Goal: Task Accomplishment & Management: Manage account settings

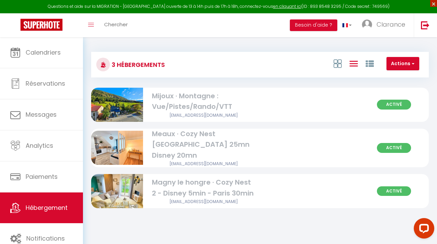
click at [432, 4] on span "×" at bounding box center [433, 3] width 7 height 7
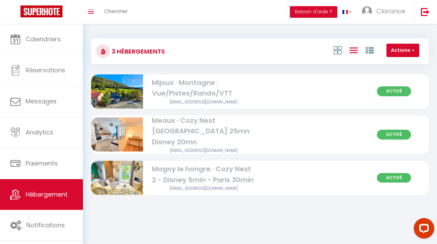
click at [169, 86] on div "Mijoux · Montagne : Vue/Pistes/Rando/VTT" at bounding box center [204, 89] width 104 height 22
select select "3"
select select "2"
select select "1"
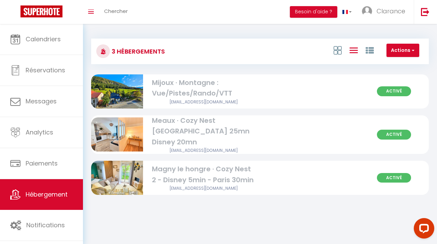
select select
select select "28"
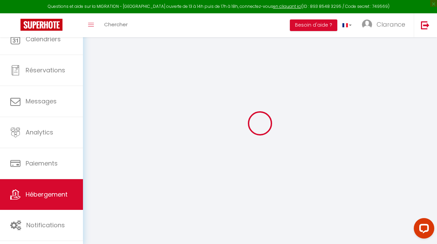
select select
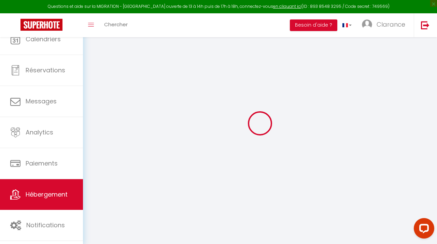
select select
checkbox input "false"
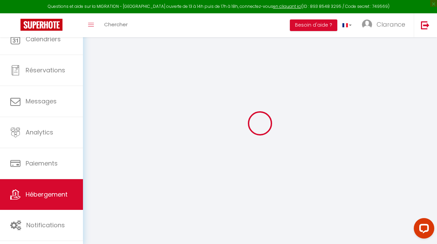
select select
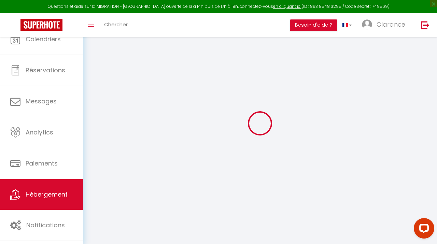
select select
checkbox input "false"
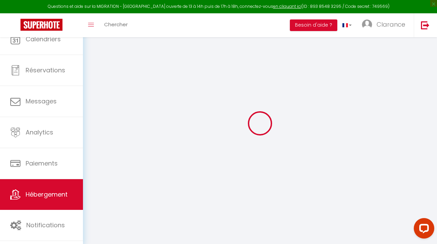
checkbox input "false"
select select
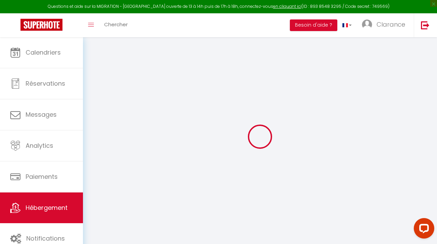
select select
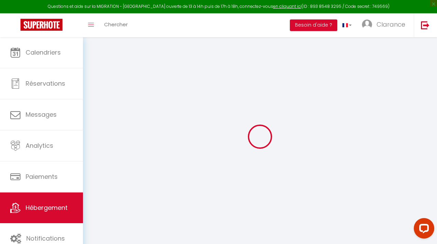
select select
checkbox input "false"
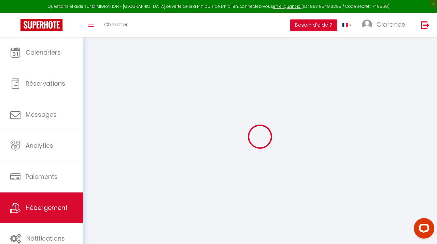
select select
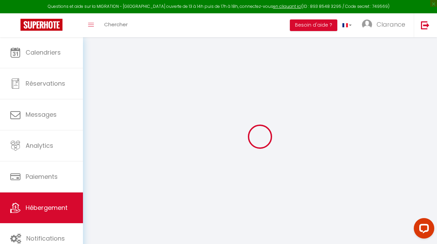
select select
checkbox input "false"
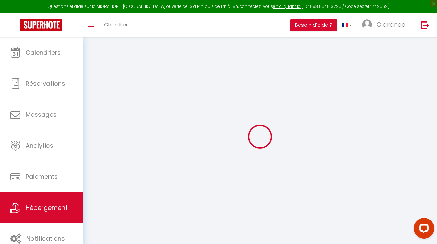
checkbox input "false"
select select
type input "Mijoux · Montagne : Vue/Pistes/Rando/VTT"
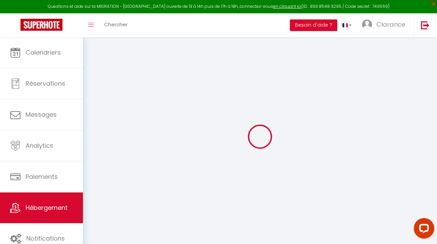
select select "5"
type input "69"
type input "20"
type input "50"
select select
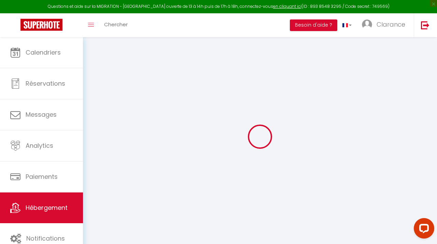
select select
type input "Rue le Val Mijoux"
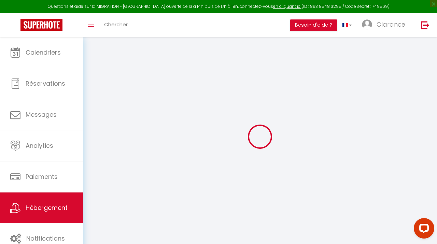
type input "01410"
type input "Mijoux"
type input "[EMAIL_ADDRESS][DOMAIN_NAME]"
select select "15679"
checkbox input "false"
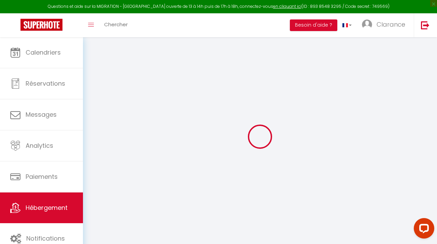
checkbox input "true"
select select
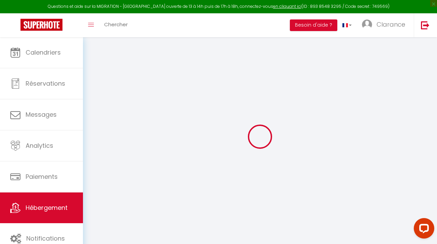
type input "0"
select select
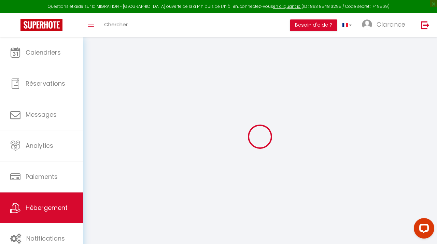
select select
checkbox input "false"
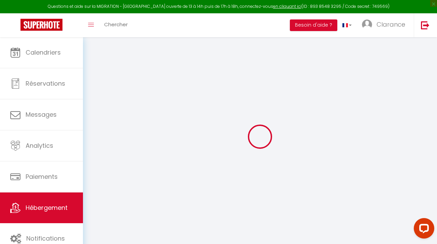
checkbox input "true"
select select
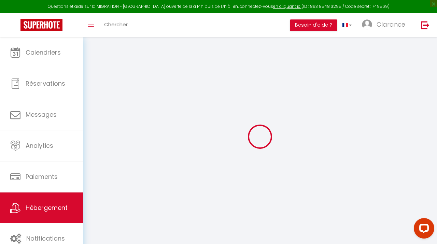
select select
checkbox input "false"
checkbox input "true"
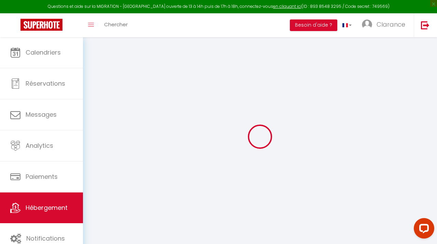
checkbox input "true"
select select "17:00"
select select "23:45"
select select "10:00"
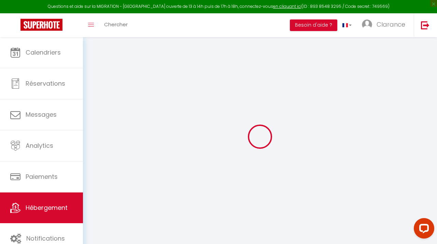
select select "30"
select select "120"
checkbox input "false"
checkbox input "true"
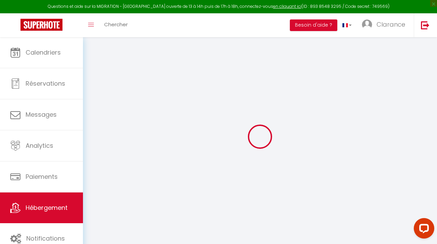
checkbox input "true"
checkbox input "false"
checkbox input "true"
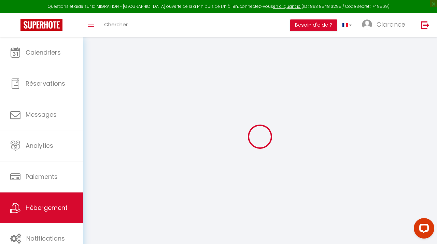
checkbox input "false"
checkbox input "true"
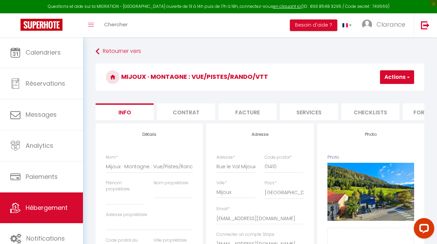
checkbox input "false"
checkbox input "true"
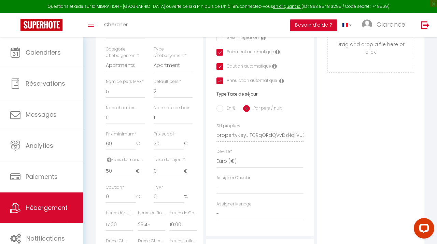
scroll to position [224, 0]
click at [157, 143] on input "20" at bounding box center [169, 143] width 30 height 12
type input "0"
checkbox input "false"
checkbox input "true"
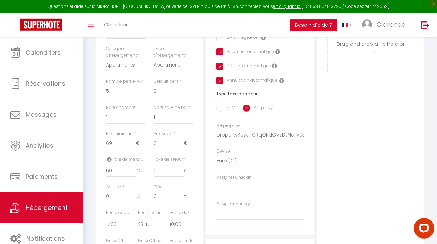
checkbox input "true"
checkbox input "false"
checkbox input "true"
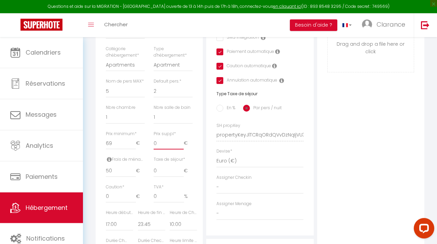
checkbox input "true"
type input "5"
checkbox input "false"
checkbox input "true"
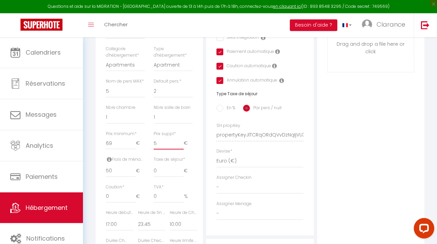
checkbox input "true"
type input "5"
click at [164, 169] on input "0" at bounding box center [169, 171] width 30 height 12
click at [224, 108] on label "En %" at bounding box center [229, 109] width 12 height 8
click at [223, 108] on input "En %" at bounding box center [220, 108] width 7 height 7
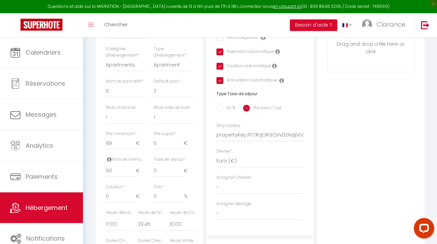
radio input "true"
checkbox input "false"
checkbox input "true"
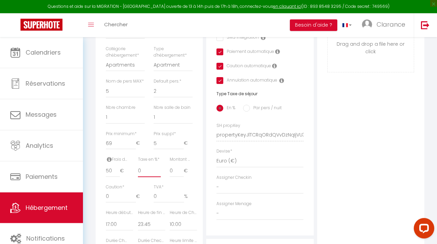
click at [144, 171] on input "0" at bounding box center [149, 171] width 23 height 12
type input "5"
checkbox input "false"
checkbox input "true"
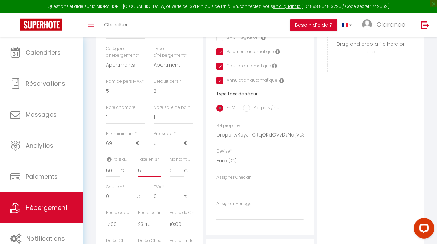
checkbox input "true"
type input "5"
click at [172, 168] on input "0" at bounding box center [177, 171] width 14 height 12
checkbox input "false"
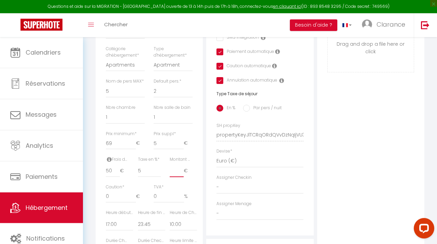
checkbox input "true"
type input "3"
checkbox input "false"
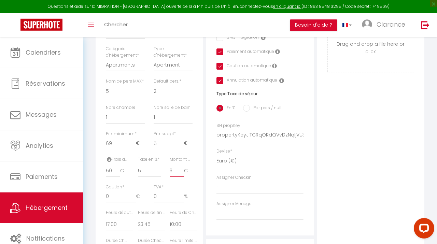
checkbox input "true"
type input "3.5"
checkbox input "false"
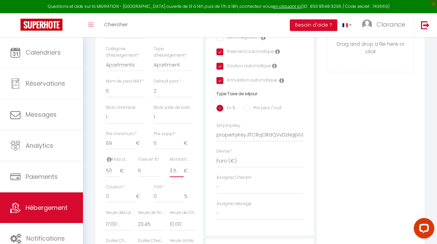
checkbox input "true"
type input "3.5"
click at [374, 170] on div "Photo Photo Supprimer Drag and drop a file here or click Ooops, something wrong…" at bounding box center [370, 130] width 107 height 461
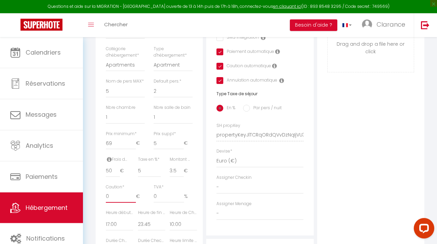
click at [111, 199] on input "0" at bounding box center [121, 197] width 30 height 12
checkbox input "false"
checkbox input "true"
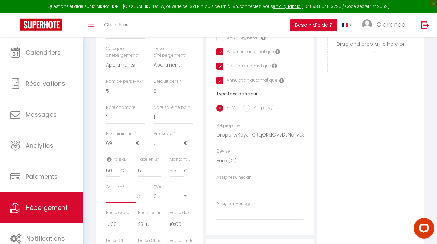
type input "4"
checkbox input "false"
checkbox input "true"
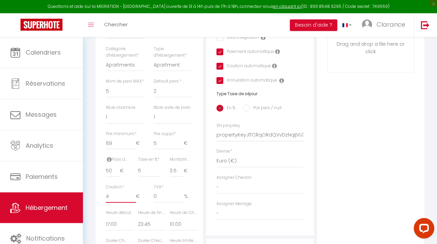
type input "40"
checkbox input "false"
checkbox input "true"
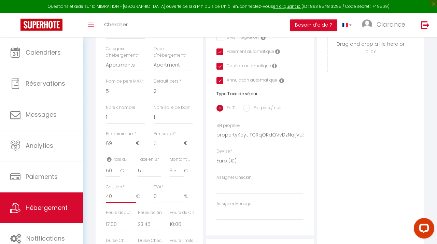
type input "400"
checkbox input "false"
checkbox input "true"
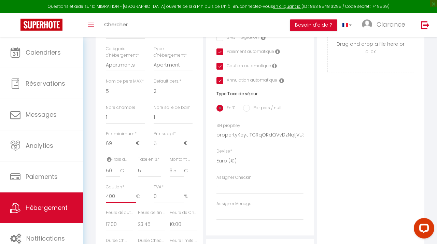
type input "400"
click at [186, 181] on div "Montant max taxe séjour * 3.5 €" at bounding box center [181, 170] width 32 height 28
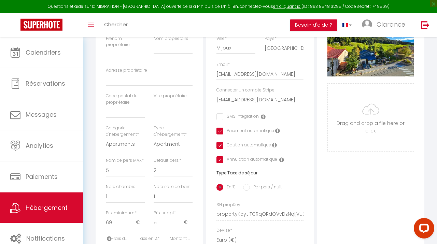
scroll to position [0, 0]
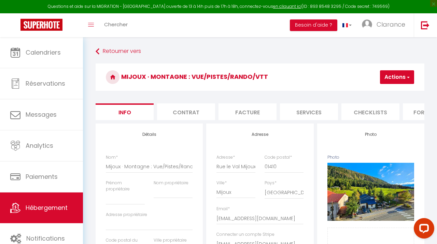
click at [401, 78] on button "Actions" at bounding box center [397, 77] width 34 height 14
click at [364, 89] on input "Enregistrer" at bounding box center [360, 92] width 25 height 7
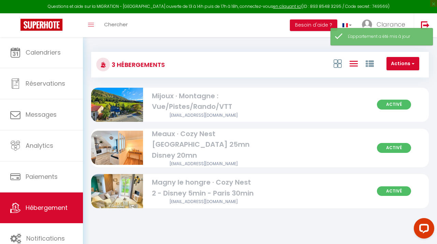
click at [207, 189] on div "Magny le hongre · Cozy Nest 2 - Disney 5min - Paris 30min" at bounding box center [204, 188] width 104 height 22
select select "3"
select select "2"
select select "1"
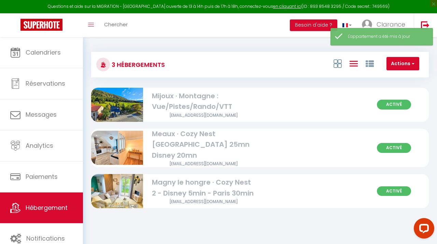
select select
select select "28"
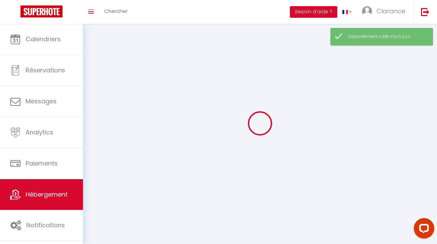
select select
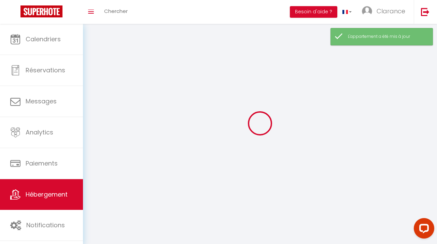
select select
checkbox input "false"
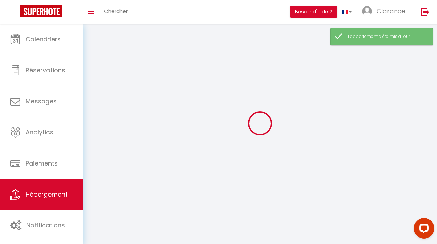
select select
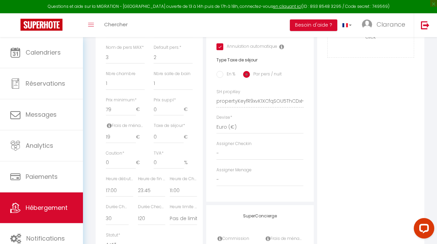
scroll to position [259, 0]
click at [117, 135] on input "19" at bounding box center [121, 135] width 30 height 12
click at [162, 138] on input "0" at bounding box center [169, 135] width 30 height 12
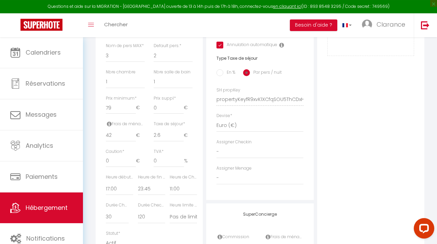
click at [360, 153] on div "Photo Photo Supprimer Drag and drop a file here or click Ooops, something wrong…" at bounding box center [370, 94] width 107 height 461
click at [116, 160] on input "0" at bounding box center [121, 161] width 30 height 12
click at [356, 156] on div "Photo Photo Supprimer Drag and drop a file here or click Ooops, something wrong…" at bounding box center [370, 94] width 107 height 461
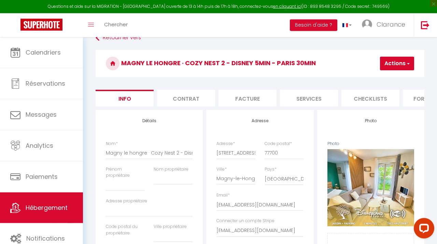
scroll to position [0, 0]
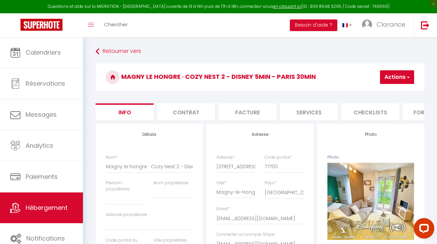
click at [395, 78] on button "Actions" at bounding box center [397, 77] width 34 height 14
click at [369, 93] on input "Enregistrer" at bounding box center [360, 92] width 25 height 7
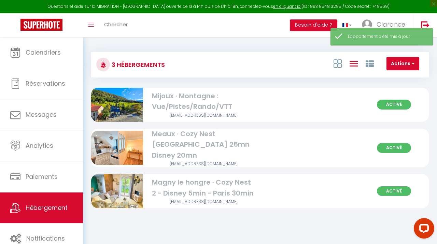
click at [184, 106] on div "Mijoux · Montagne : Vue/Pistes/Rando/VTT" at bounding box center [204, 102] width 104 height 22
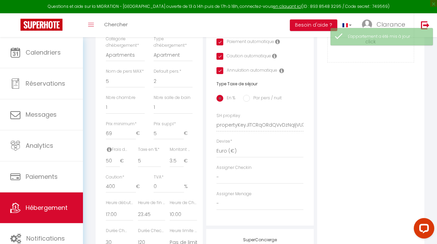
scroll to position [236, 0]
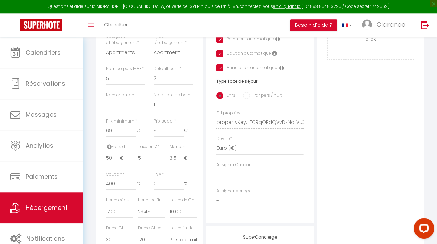
click at [111, 158] on input "50" at bounding box center [113, 158] width 14 height 12
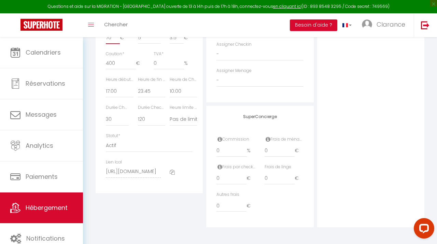
scroll to position [0, 0]
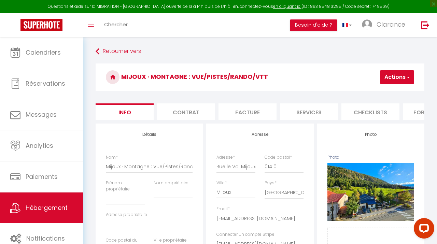
click at [399, 71] on button "Actions" at bounding box center [397, 77] width 34 height 14
click at [364, 92] on input "Enregistrer" at bounding box center [360, 92] width 25 height 7
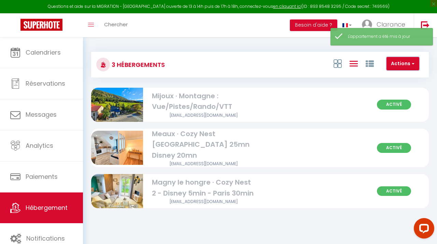
click at [410, 61] on button "Actions" at bounding box center [403, 64] width 33 height 14
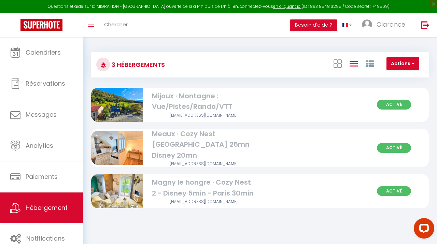
click at [201, 104] on div "Mijoux · Montagne : Vue/Pistes/Rando/VTT" at bounding box center [204, 102] width 104 height 22
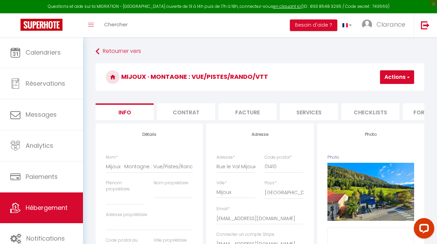
click at [271, 114] on li "Facture" at bounding box center [248, 112] width 58 height 17
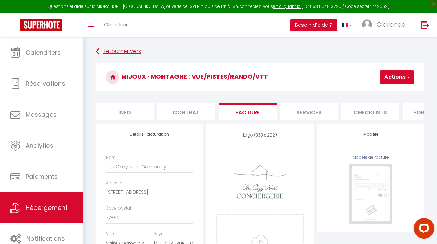
click at [103, 52] on link "Retourner vers" at bounding box center [260, 51] width 329 height 12
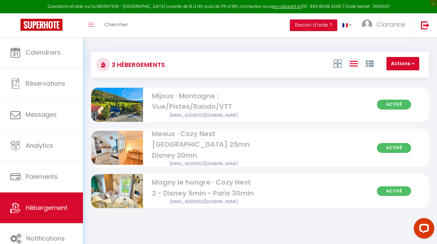
click at [197, 153] on div "Meaux · Cozy Nest [GEOGRAPHIC_DATA] 25mn Disney 20mn" at bounding box center [204, 145] width 104 height 32
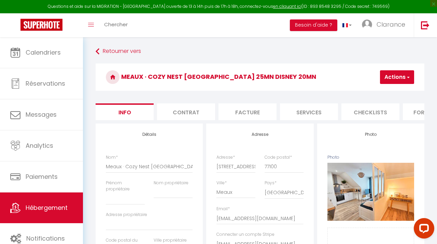
click at [252, 110] on li "Facture" at bounding box center [248, 112] width 58 height 17
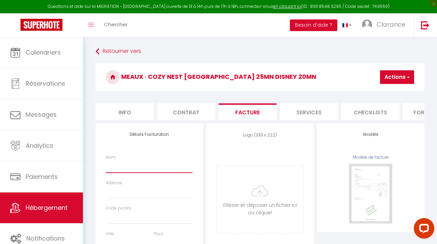
click at [140, 171] on input "Nom" at bounding box center [149, 167] width 87 height 12
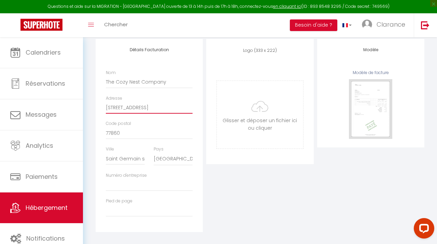
scroll to position [89, 0]
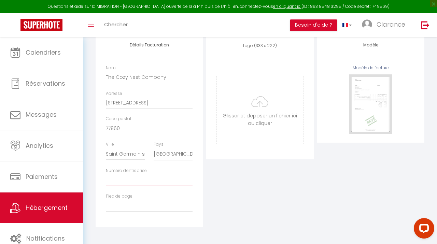
click at [138, 180] on input "Numéro d'entreprise" at bounding box center [149, 180] width 87 height 12
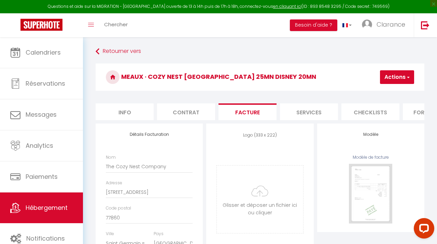
click at [392, 77] on button "Actions" at bounding box center [397, 77] width 34 height 14
click at [384, 90] on link "Enregistrer" at bounding box center [387, 92] width 54 height 9
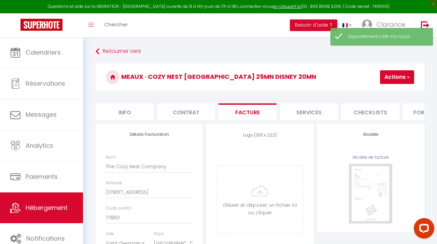
click at [183, 112] on li "Contrat" at bounding box center [186, 112] width 58 height 17
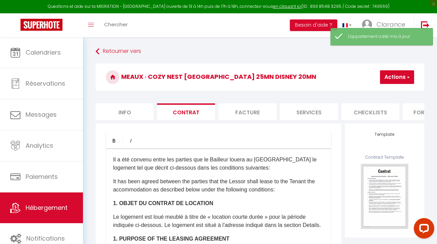
click at [129, 116] on li "Info" at bounding box center [125, 112] width 58 height 17
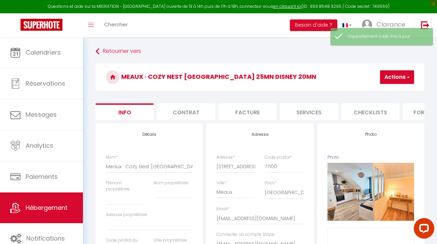
click at [253, 106] on li "Facture" at bounding box center [248, 112] width 58 height 17
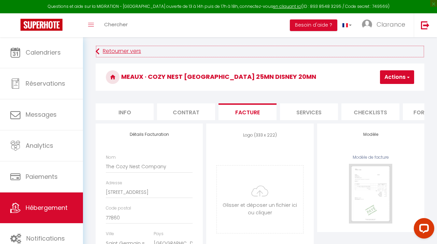
click at [114, 46] on link "Retourner vers" at bounding box center [260, 51] width 329 height 12
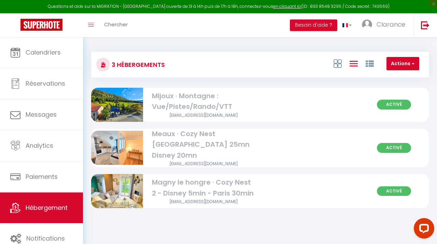
click at [179, 101] on div "Mijoux · Montagne : Vue/Pistes/Rando/VTT" at bounding box center [204, 102] width 104 height 22
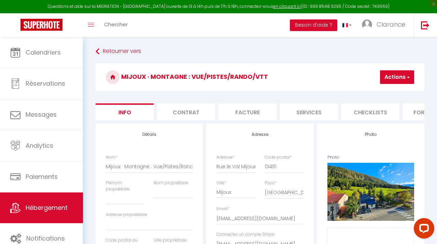
click at [245, 112] on li "Facture" at bounding box center [248, 112] width 58 height 17
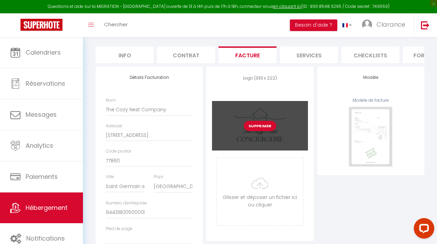
scroll to position [79, 0]
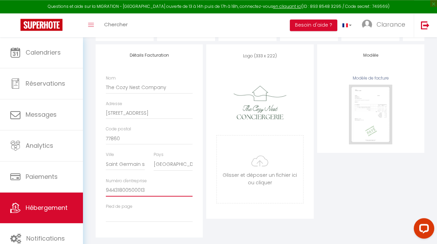
click at [123, 189] on input "94431800500013" at bounding box center [149, 190] width 87 height 12
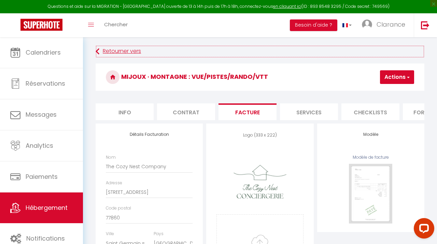
click at [115, 47] on link "Retourner vers" at bounding box center [260, 51] width 329 height 12
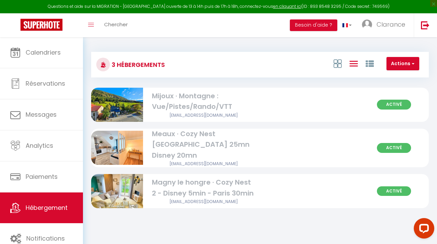
click at [183, 144] on div "Meaux · Cozy Nest [GEOGRAPHIC_DATA] 25mn Disney 20mn" at bounding box center [204, 145] width 104 height 32
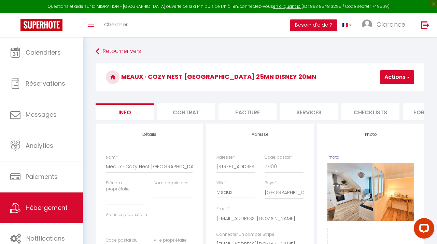
click at [250, 109] on li "Facture" at bounding box center [248, 112] width 58 height 17
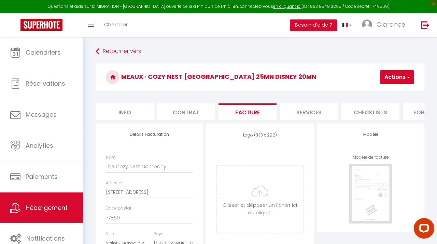
scroll to position [89, 0]
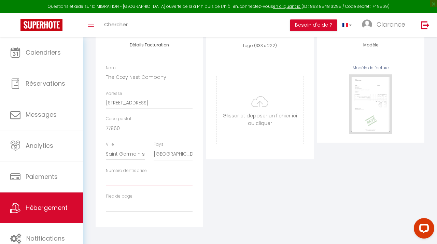
click at [124, 179] on input "Numéro d'entreprise" at bounding box center [149, 180] width 87 height 12
paste input "94431800500013"
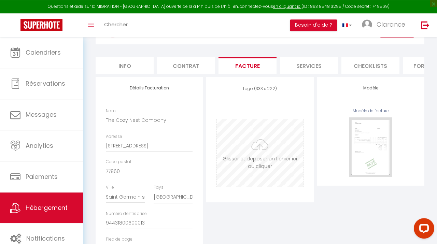
click at [254, 150] on input "file" at bounding box center [260, 153] width 86 height 68
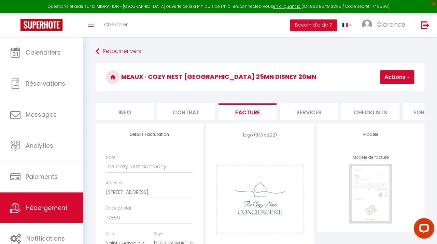
click at [389, 77] on button "Actions" at bounding box center [397, 77] width 34 height 14
click at [371, 91] on link "Enregistrer" at bounding box center [387, 92] width 54 height 9
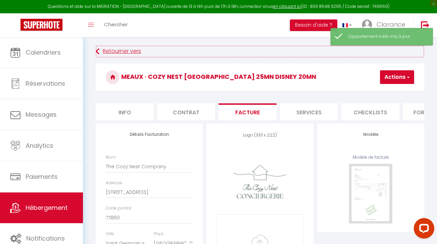
click at [119, 54] on link "Retourner vers" at bounding box center [260, 51] width 329 height 12
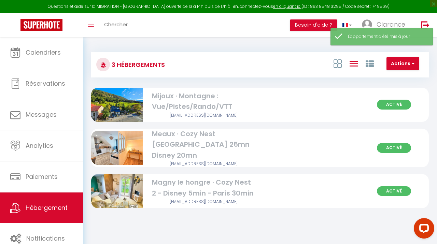
click at [200, 183] on div "Magny le hongre · Cozy Nest 2 - Disney 5min - Paris 30min" at bounding box center [204, 188] width 104 height 22
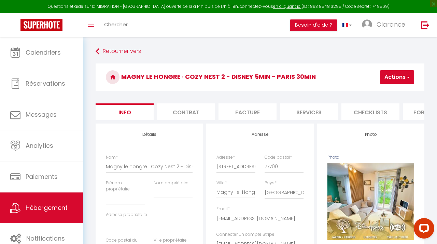
click at [239, 112] on li "Facture" at bounding box center [248, 112] width 58 height 17
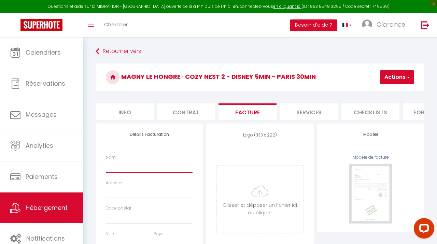
click at [143, 171] on input "Nom" at bounding box center [149, 167] width 87 height 12
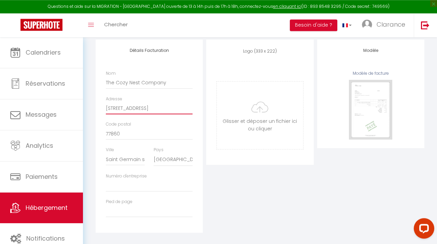
scroll to position [89, 0]
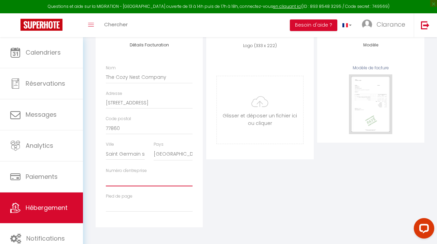
click at [137, 179] on input "Numéro d'entreprise" at bounding box center [149, 180] width 87 height 12
paste input "94431800500013"
click at [282, 107] on input "file" at bounding box center [260, 110] width 86 height 68
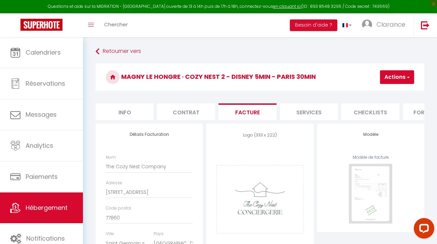
click at [405, 82] on button "Actions" at bounding box center [397, 77] width 34 height 14
click at [387, 94] on link "Enregistrer" at bounding box center [387, 92] width 54 height 9
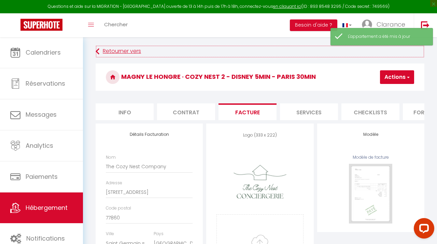
click at [120, 50] on link "Retourner vers" at bounding box center [260, 51] width 329 height 12
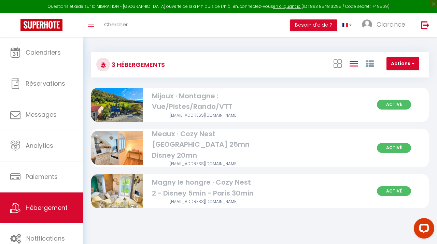
click at [202, 109] on div "Mijoux · Montagne : Vue/Pistes/Rando/VTT" at bounding box center [204, 102] width 104 height 22
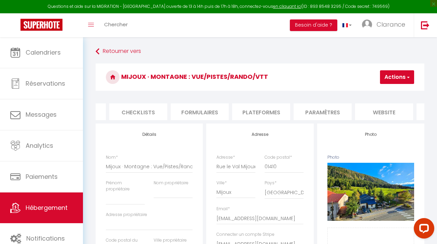
scroll to position [0, 286]
click at [217, 111] on li "Plateformes" at bounding box center [208, 112] width 58 height 17
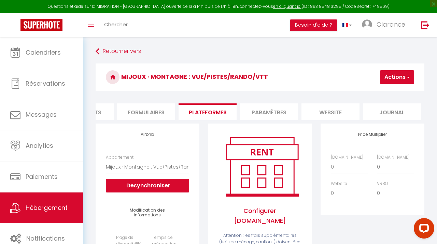
click at [267, 110] on li "Paramètres" at bounding box center [269, 112] width 58 height 17
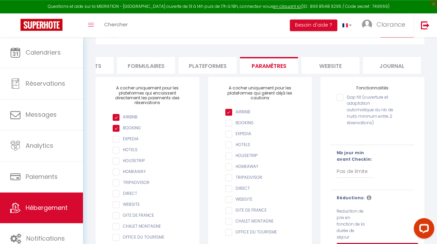
scroll to position [46, 0]
click at [343, 96] on input "Gap fill (ouverture et adaptation automatique du nb de nuits mininum entre 2 ré…" at bounding box center [365, 97] width 57 height 7
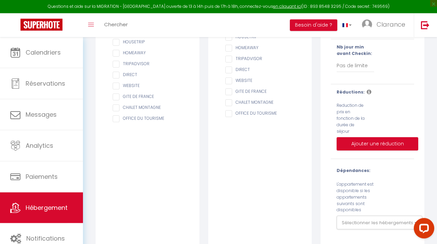
scroll to position [167, 0]
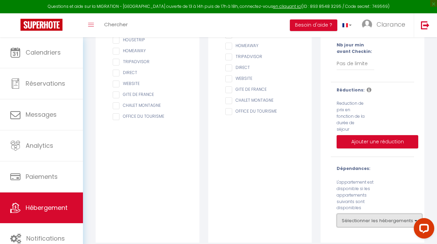
click at [371, 215] on button "Sélectionner les hébergements" at bounding box center [380, 221] width 86 height 14
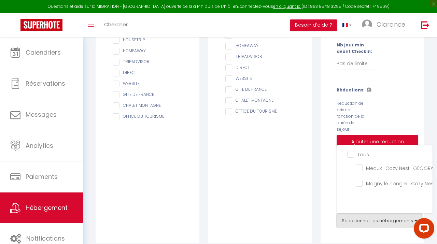
click at [371, 215] on button "Sélectionner les hébergements" at bounding box center [380, 221] width 86 height 14
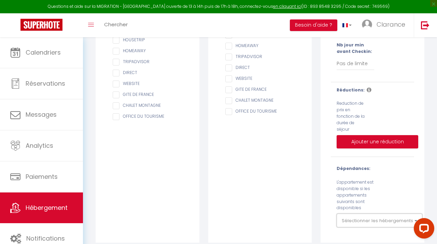
scroll to position [0, 0]
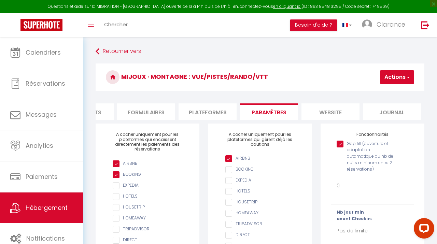
click at [321, 112] on li "website" at bounding box center [331, 112] width 58 height 17
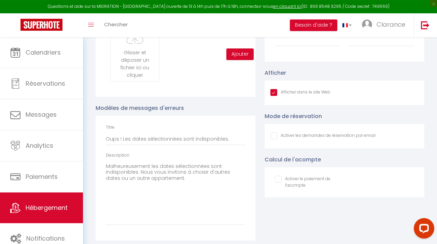
scroll to position [762, 0]
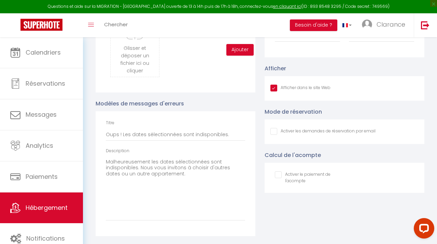
click at [276, 176] on input "checkbox" at bounding box center [307, 174] width 65 height 7
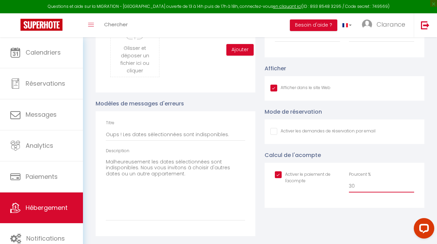
click at [360, 187] on input "30" at bounding box center [381, 186] width 65 height 12
click at [273, 92] on input "Afficher dans le site Web" at bounding box center [301, 88] width 60 height 7
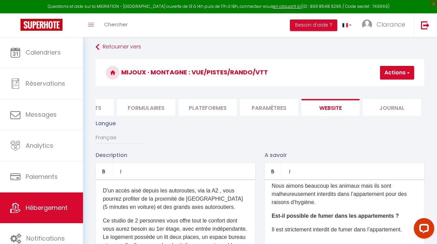
scroll to position [0, 0]
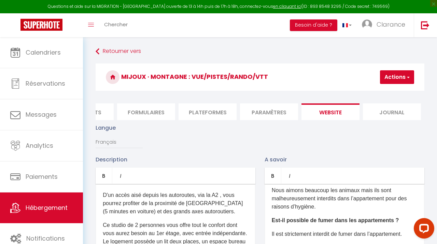
click at [386, 78] on button "Actions" at bounding box center [397, 77] width 34 height 14
click at [264, 113] on li "Paramètres" at bounding box center [269, 112] width 58 height 17
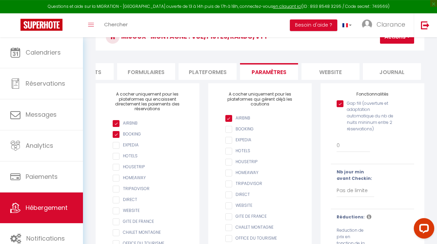
scroll to position [41, 0]
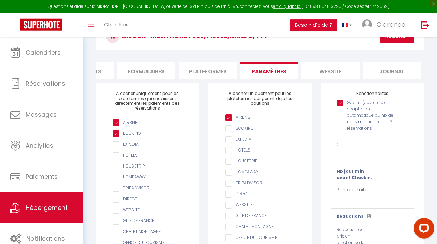
click at [400, 42] on button "Actions" at bounding box center [397, 36] width 34 height 14
click at [388, 51] on input "Enregistrer" at bounding box center [379, 51] width 25 height 7
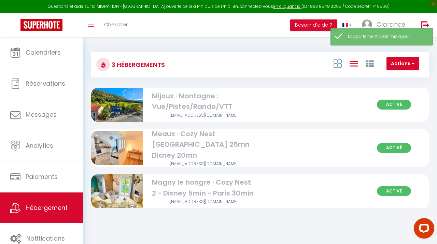
click at [190, 101] on div "Mijoux · Montagne : Vue/Pistes/Rando/VTT" at bounding box center [204, 102] width 104 height 22
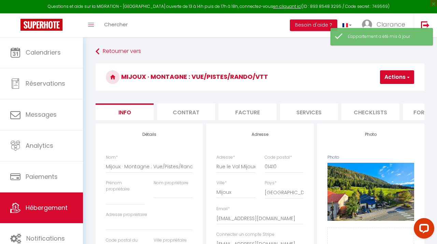
scroll to position [0, 286]
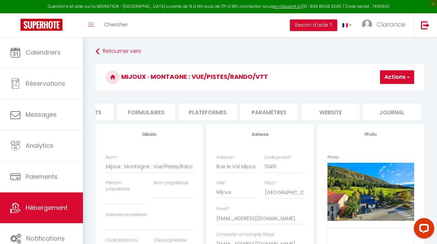
click at [210, 110] on li "Plateformes" at bounding box center [208, 112] width 58 height 17
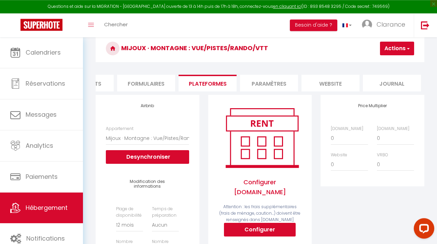
scroll to position [29, 0]
click at [331, 158] on select "0 + 1 % + 2 % + 3 % + 4 % + 5 % + 6 % + 7 % + 8 % + 9 %" at bounding box center [349, 164] width 37 height 13
click option "- 5 %" at bounding box center [0, 0] width 0 height 0
click at [377, 132] on select "0 + 1 % + 2 % + 3 % + 4 % + 5 % + 6 % + 7 % + 8 % + 9 %" at bounding box center [395, 138] width 37 height 13
click option "+ 15 %" at bounding box center [0, 0] width 0 height 0
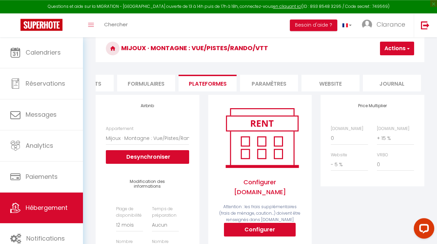
click at [391, 53] on button "Actions" at bounding box center [397, 49] width 34 height 14
click at [382, 63] on link "Enregistrer" at bounding box center [387, 63] width 54 height 9
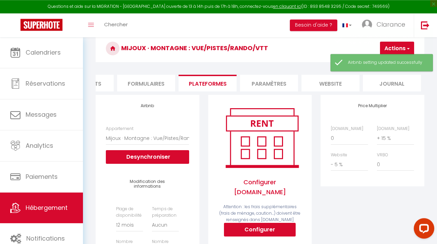
scroll to position [0, 286]
